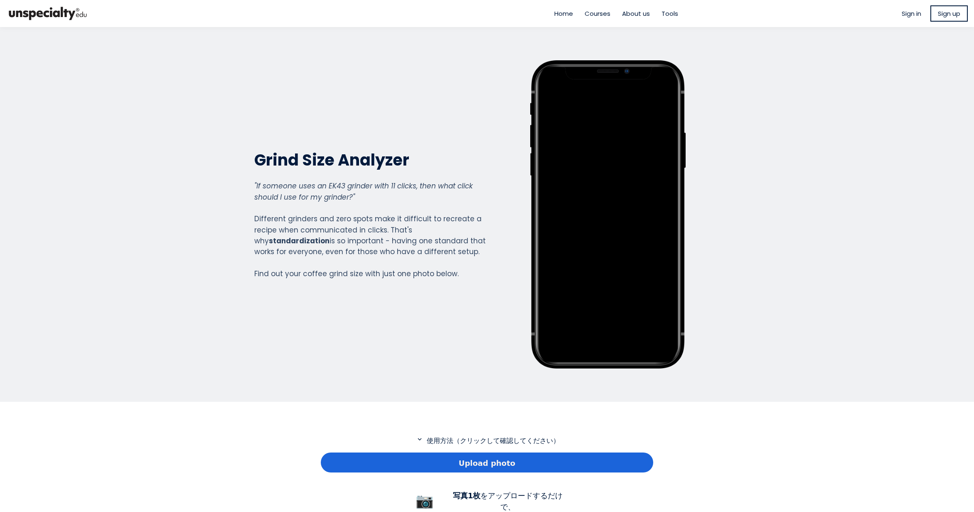
scroll to position [125, 0]
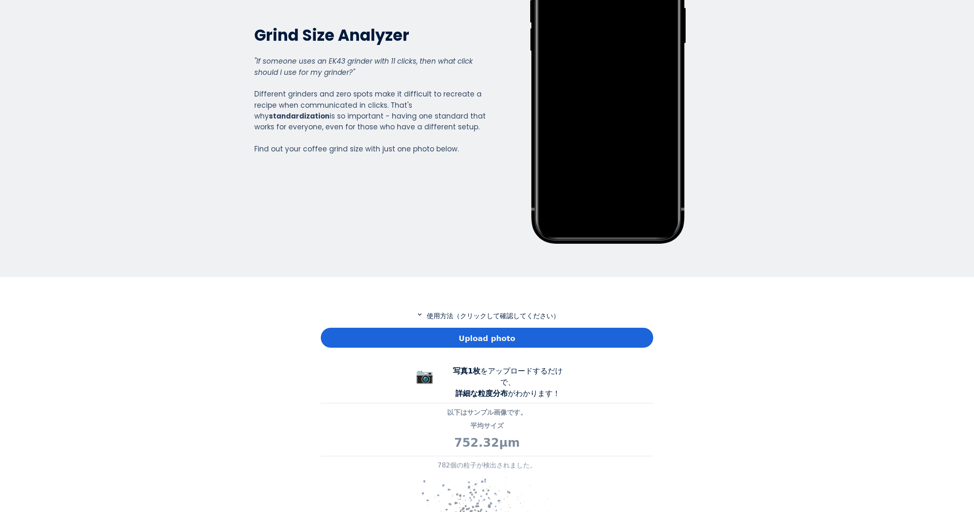
click at [352, 332] on div "Upload photo" at bounding box center [487, 338] width 333 height 20
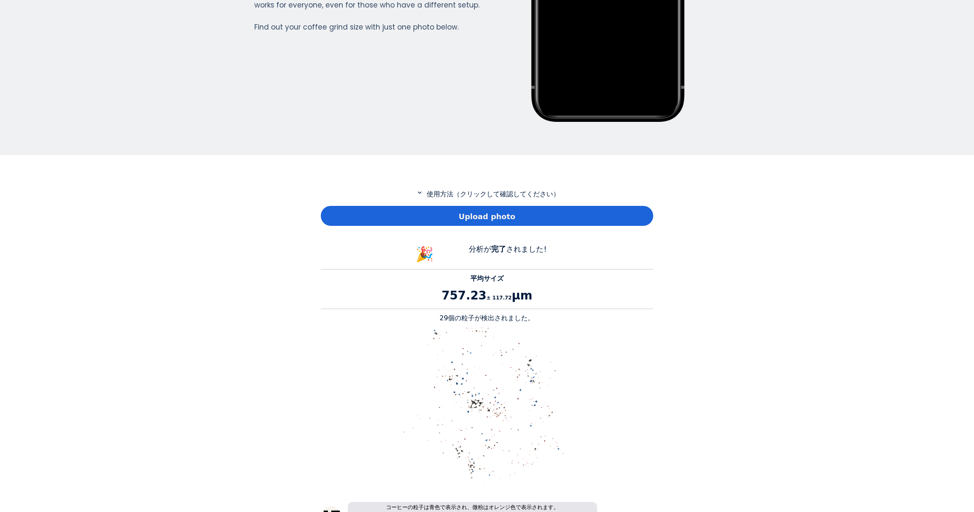
scroll to position [249, 0]
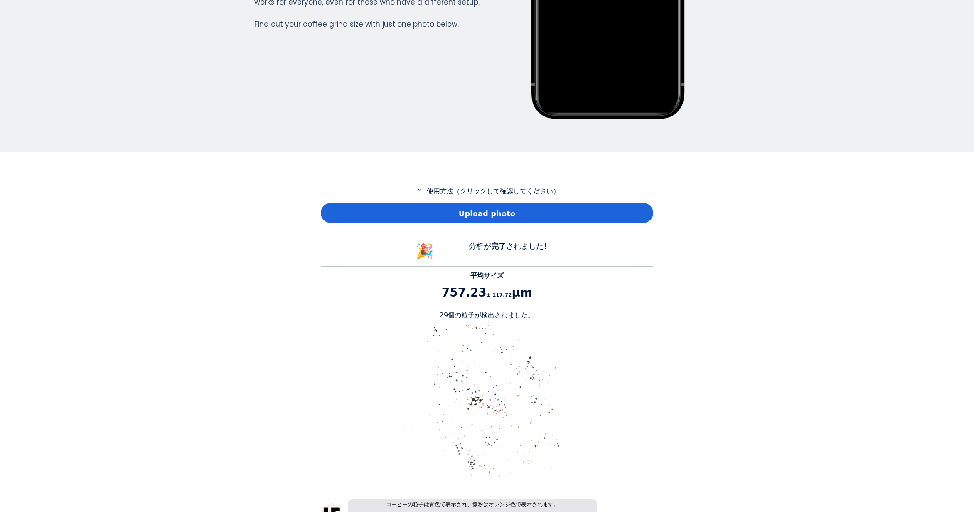
click at [447, 315] on p "29個の粒子が検出されました。" at bounding box center [487, 315] width 333 height 10
copy p "29"
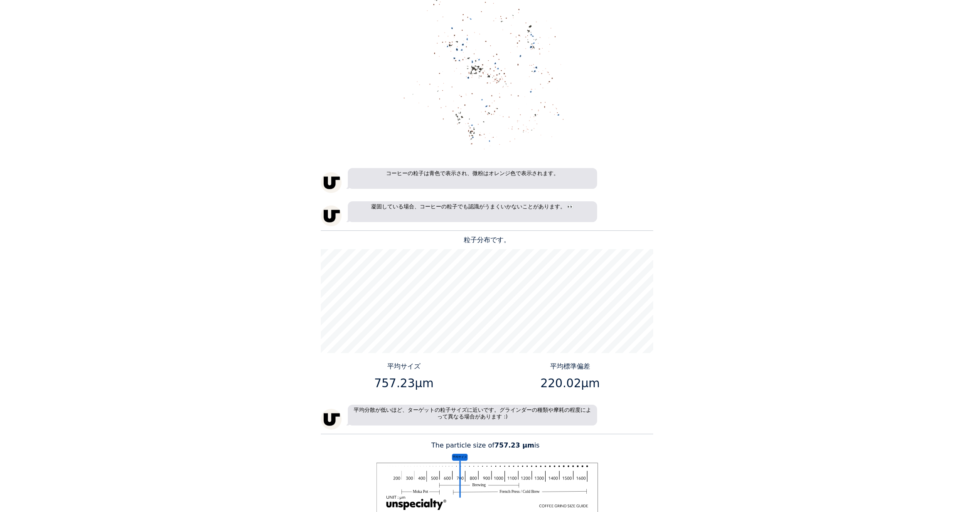
scroll to position [623, 0]
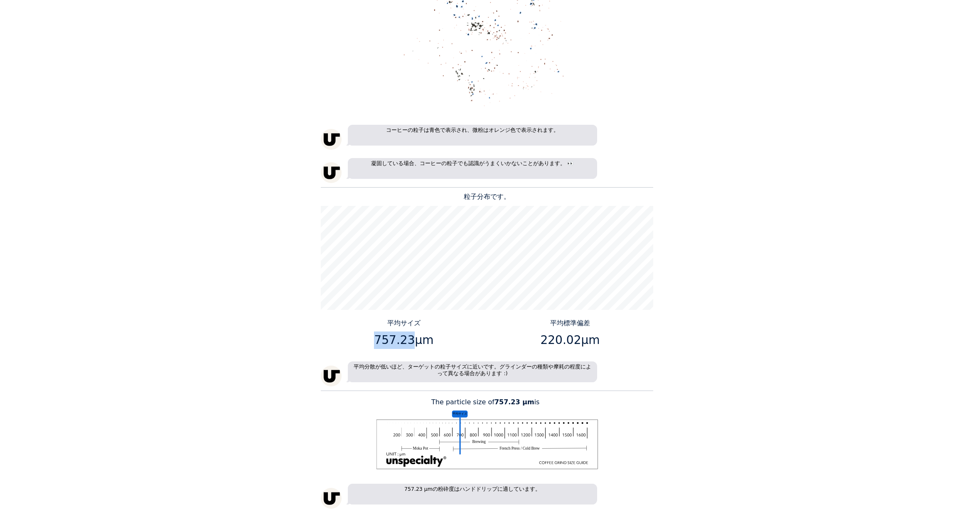
drag, startPoint x: 409, startPoint y: 339, endPoint x: 377, endPoint y: 338, distance: 31.6
click at [377, 338] on p "757.23μm" at bounding box center [404, 339] width 160 height 17
copy p "757.23"
drag, startPoint x: 575, startPoint y: 340, endPoint x: 545, endPoint y: 340, distance: 30.3
click at [545, 340] on p "220.02μm" at bounding box center [570, 339] width 160 height 17
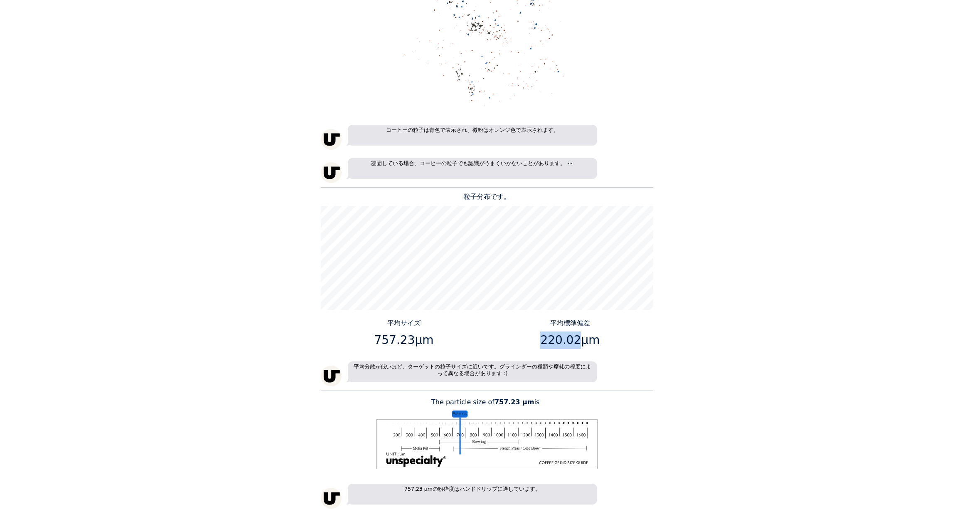
copy p "220.02"
